Goal: Information Seeking & Learning: Check status

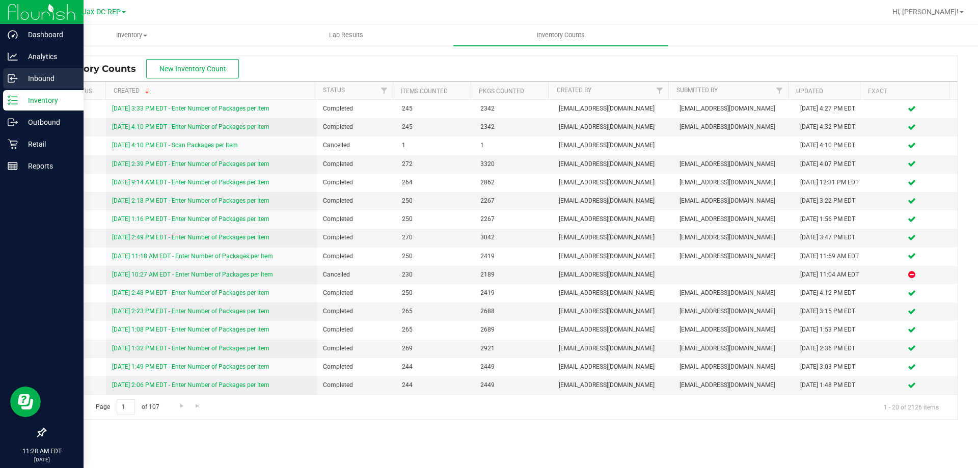
click at [16, 75] on icon at bounding box center [13, 78] width 10 height 10
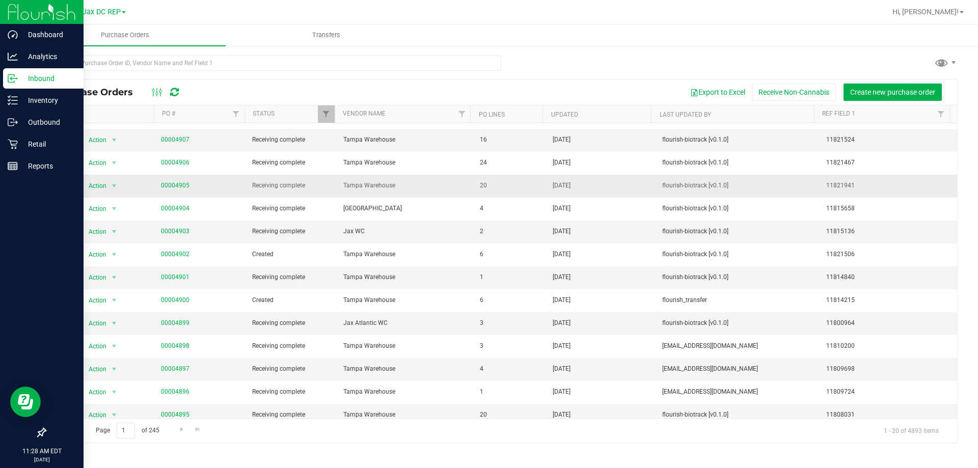
scroll to position [110, 0]
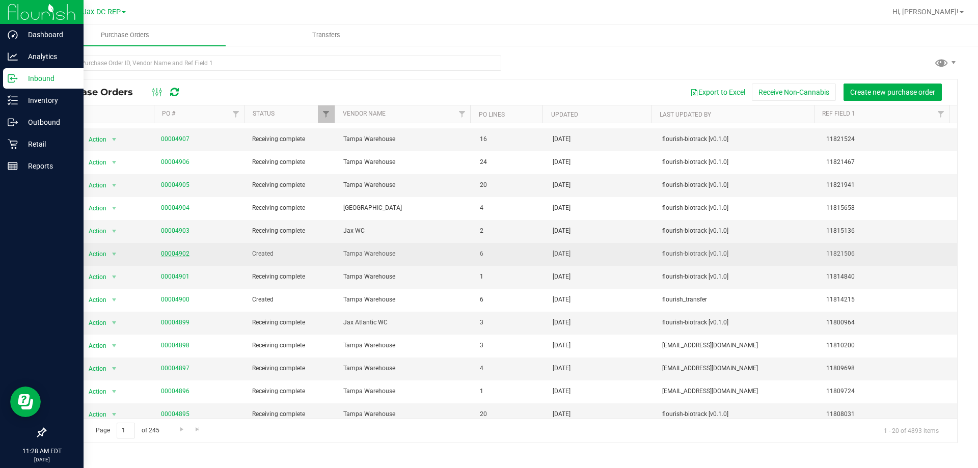
click at [179, 254] on link "00004902" at bounding box center [175, 253] width 29 height 7
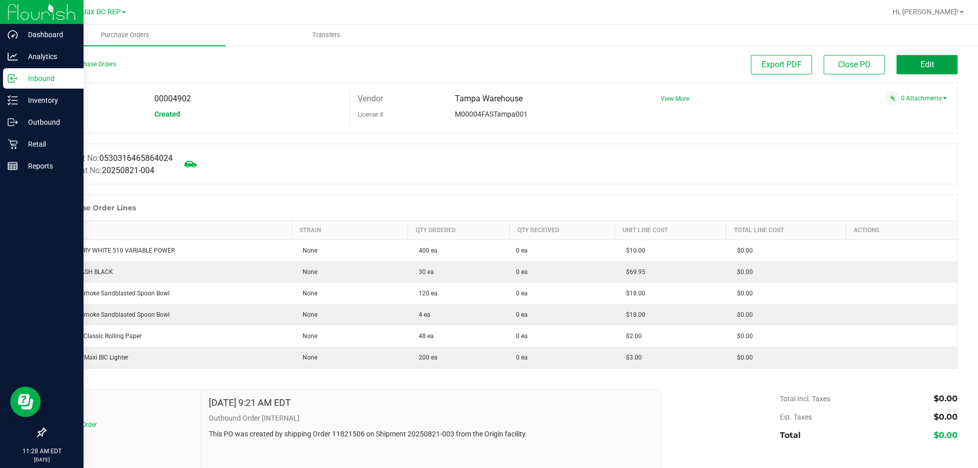
click at [925, 70] on button "Edit" at bounding box center [927, 64] width 61 height 19
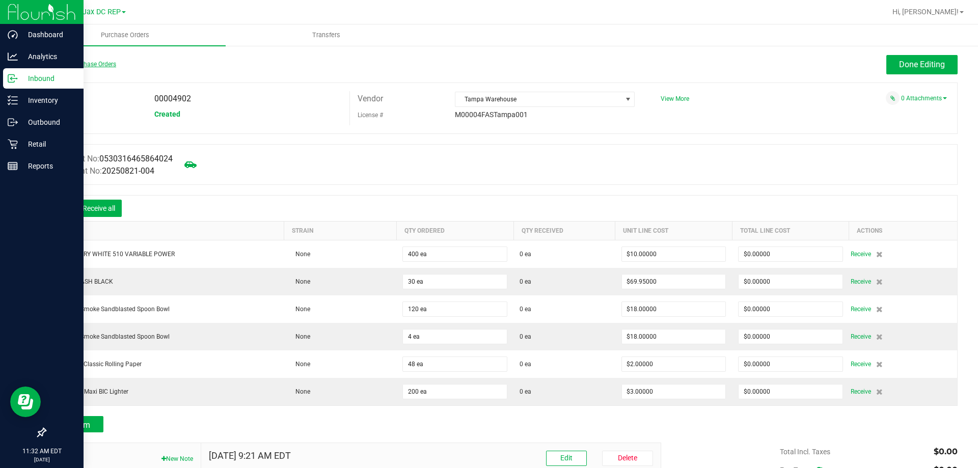
click at [70, 63] on link "Back to Purchase Orders" at bounding box center [80, 64] width 71 height 7
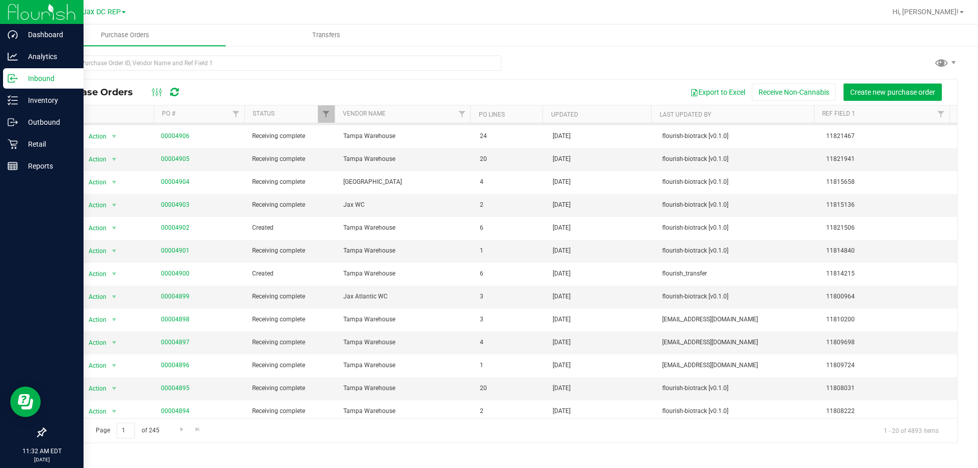
scroll to position [141, 0]
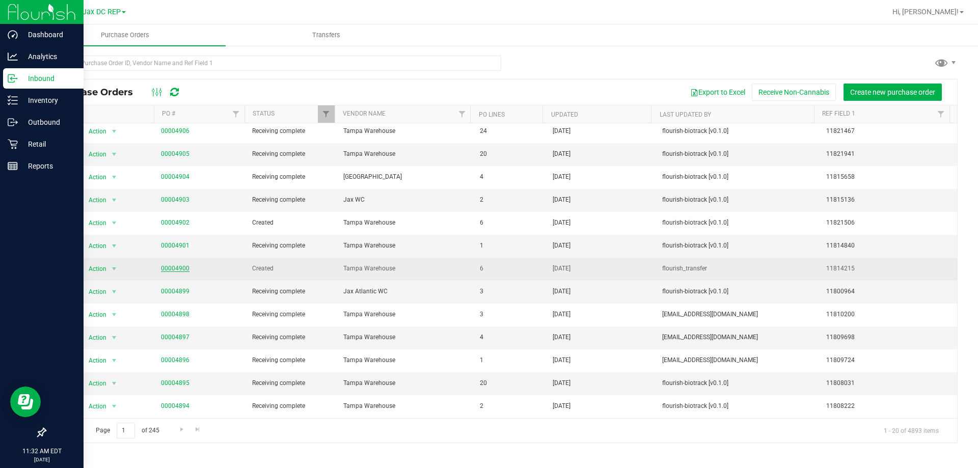
click at [167, 269] on link "00004900" at bounding box center [175, 268] width 29 height 7
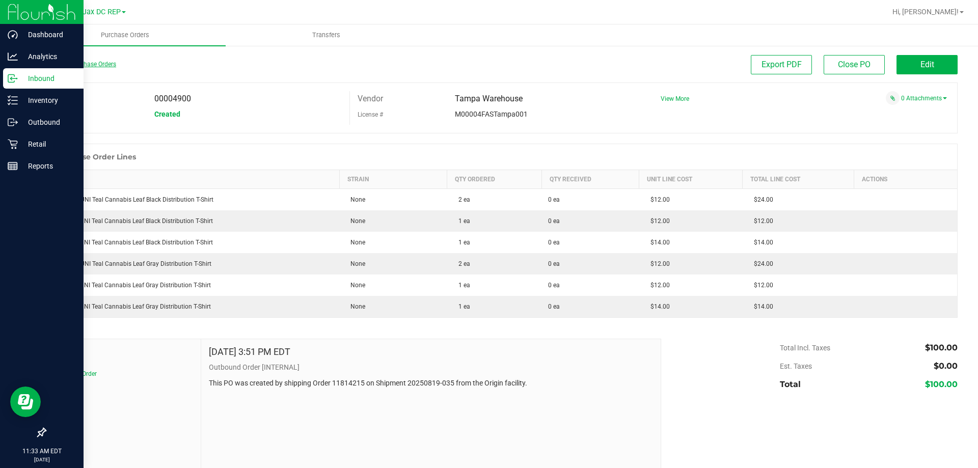
click at [85, 61] on link "Back to Purchase Orders" at bounding box center [80, 64] width 71 height 7
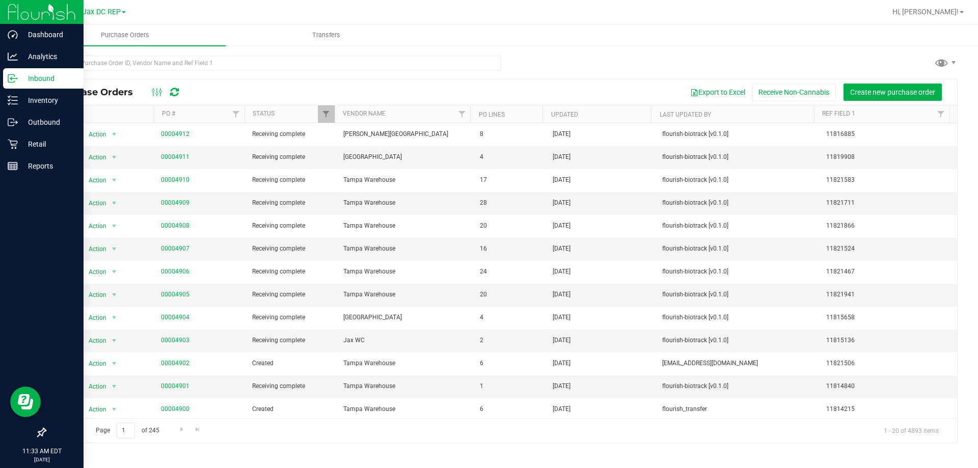
click at [581, 55] on div "Purchase Orders Export to Excel Receive Non-Cannabis Create new purchase order …" at bounding box center [501, 249] width 954 height 409
click at [16, 56] on icon at bounding box center [13, 56] width 10 height 10
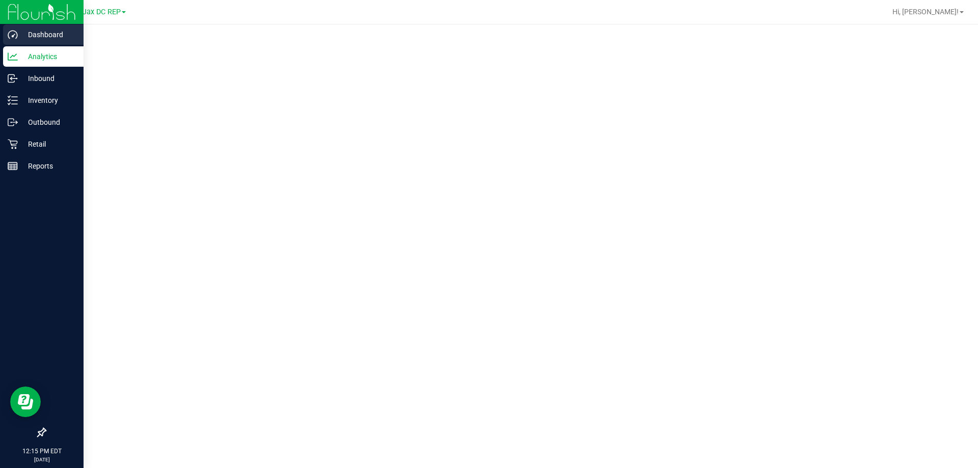
click at [23, 32] on p "Dashboard" at bounding box center [48, 35] width 61 height 12
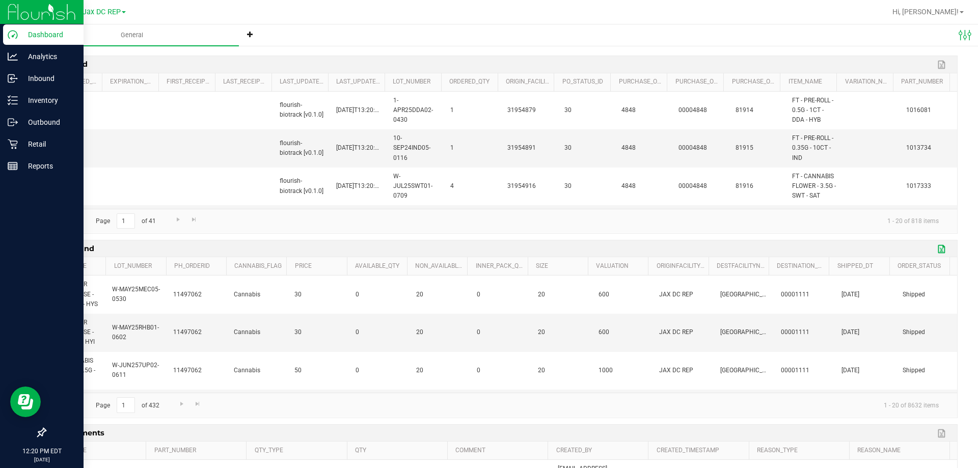
click at [935, 252] on link "Export to Excel" at bounding box center [942, 249] width 15 height 13
